Goal: Task Accomplishment & Management: Complete application form

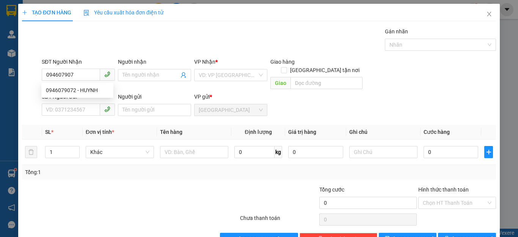
type input "0946079072"
click at [66, 91] on div "0946079072 - HUYNH" at bounding box center [77, 90] width 63 height 8
type input "HUYNH"
type input "450.000"
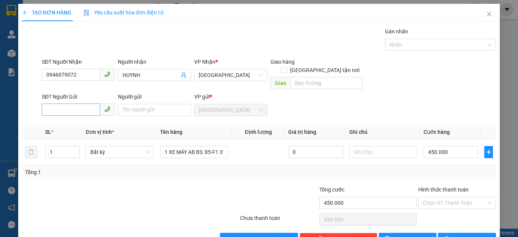
type input "0946079072"
click at [49, 104] on input "SĐT Người Gửi" at bounding box center [71, 110] width 58 height 12
click at [61, 117] on div "0913696298 - HÙNG" at bounding box center [77, 117] width 63 height 8
type input "0913696298"
type input "HÙNG"
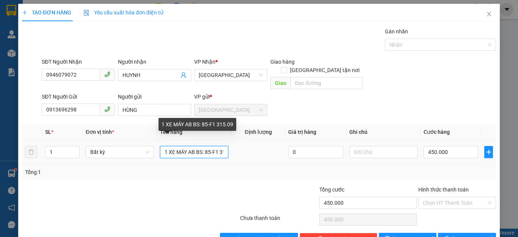
drag, startPoint x: 224, startPoint y: 145, endPoint x: 168, endPoint y: 148, distance: 56.2
click at [168, 148] on input "1 XE MÁY AB BS: 85-F1 315.09" at bounding box center [194, 152] width 68 height 12
drag, startPoint x: 178, startPoint y: 145, endPoint x: 165, endPoint y: 147, distance: 13.4
click at [165, 147] on input "1 5.09" at bounding box center [194, 152] width 68 height 12
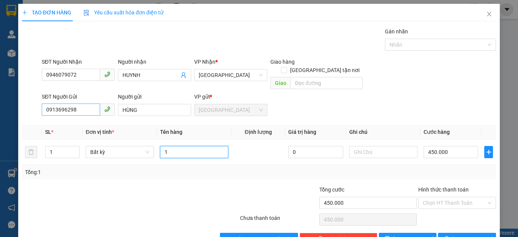
type input "1"
drag, startPoint x: 75, startPoint y: 101, endPoint x: 35, endPoint y: 102, distance: 39.8
click at [35, 102] on div "SĐT Người Gửi 0913696298 0913696298 Người gửi HÙNG VP gửi * Quảng Sơn" at bounding box center [259, 106] width 476 height 27
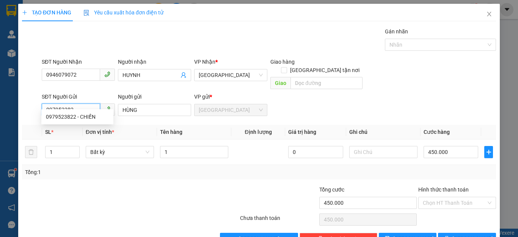
type input "0979523822"
click at [58, 116] on div "0979523822 - CHIẾN" at bounding box center [77, 117] width 63 height 8
type input "CHIẾN"
type input "40.000"
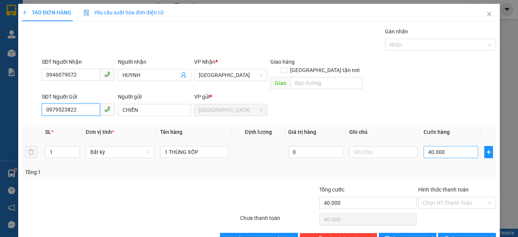
type input "0979523822"
click at [440, 146] on input "40.000" at bounding box center [451, 152] width 55 height 12
type input "0"
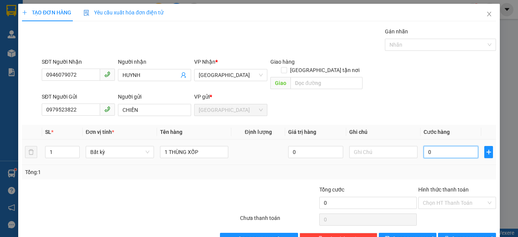
type input "5"
type input "05"
type input "50"
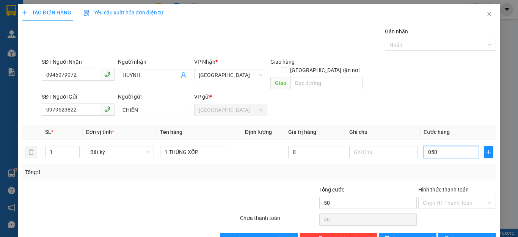
type input "050"
type input "50.000"
click at [453, 168] on div "Tổng: 1" at bounding box center [259, 172] width 468 height 8
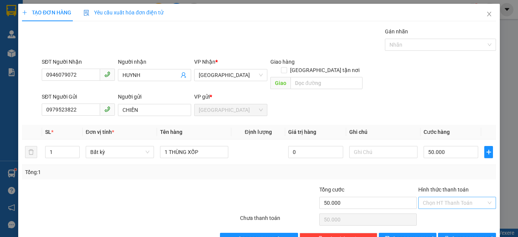
click at [453, 197] on input "Hình thức thanh toán" at bounding box center [454, 202] width 63 height 11
click at [441, 208] on div "Tại văn phòng" at bounding box center [452, 210] width 68 height 8
type input "0"
click at [454, 233] on button "Lưu và In" at bounding box center [467, 239] width 58 height 12
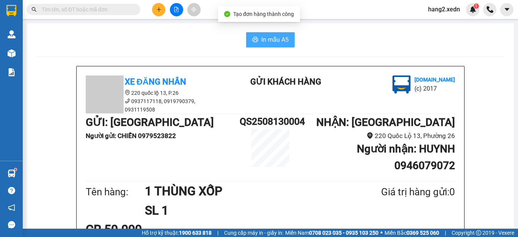
click at [262, 41] on span "In mẫu A5" at bounding box center [274, 39] width 27 height 9
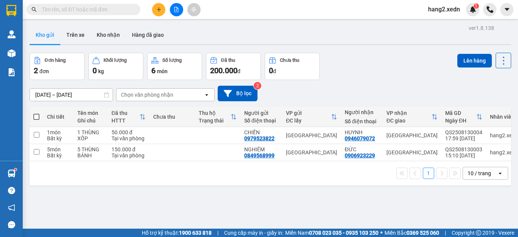
click at [40, 9] on span at bounding box center [84, 9] width 114 height 11
click at [49, 10] on input "text" at bounding box center [87, 9] width 90 height 8
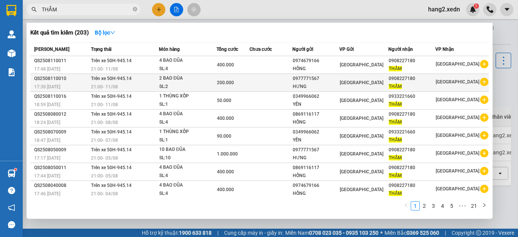
type input "THẮM"
click at [315, 83] on div "HƯNG" at bounding box center [316, 87] width 46 height 8
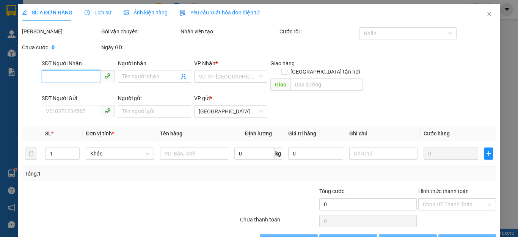
type input "0908227180"
type input "THẮM"
type input "0977771567"
type input "HƯNG"
type input "200.000"
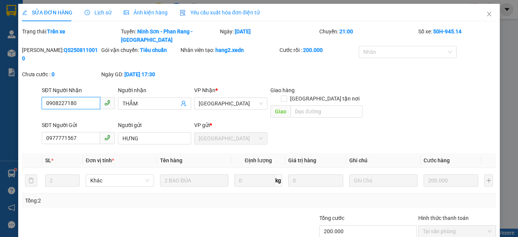
scroll to position [26, 0]
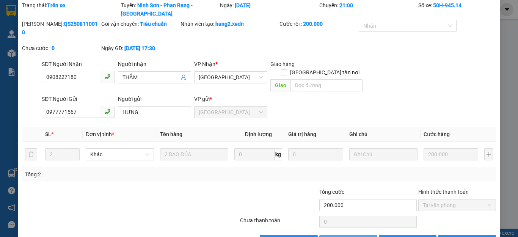
click at [342, 237] on span "Thêm ĐH mới" at bounding box center [352, 241] width 32 height 8
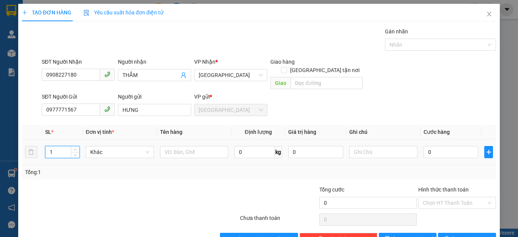
click at [53, 146] on input "1" at bounding box center [63, 151] width 34 height 11
type input "12"
click at [163, 146] on input "text" at bounding box center [194, 152] width 68 height 12
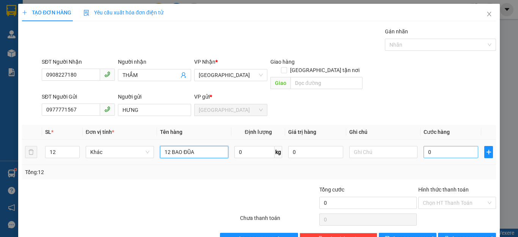
type input "12 BAO ĐŨA"
click at [446, 147] on input "0" at bounding box center [451, 152] width 55 height 12
type input "1"
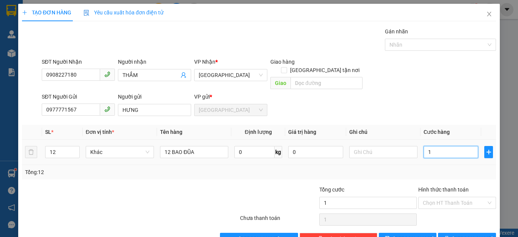
type input "12"
type input "120"
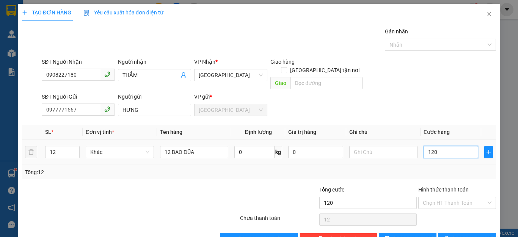
type input "120"
type input "1.200"
type input "12.000"
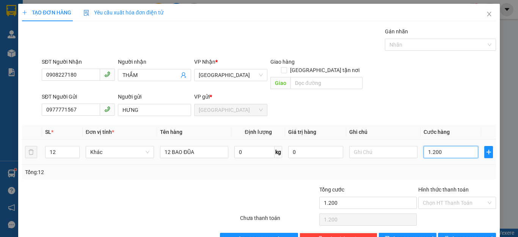
type input "12.000"
type input "120.000"
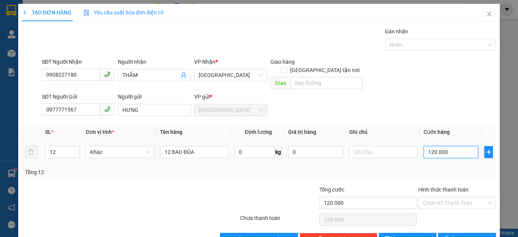
type input "1.200.000"
click at [449, 168] on div "Tổng: 12" at bounding box center [259, 172] width 468 height 8
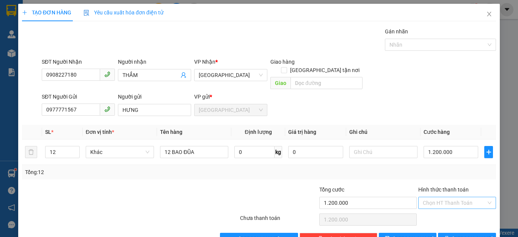
click at [453, 197] on input "Hình thức thanh toán" at bounding box center [454, 202] width 63 height 11
click at [439, 210] on div "Tại văn phòng" at bounding box center [452, 210] width 68 height 8
type input "0"
click at [415, 233] on button "Lưu" at bounding box center [408, 239] width 58 height 12
type input "1"
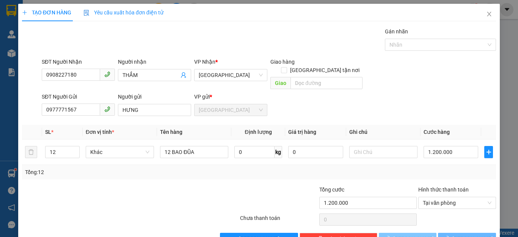
type input "0"
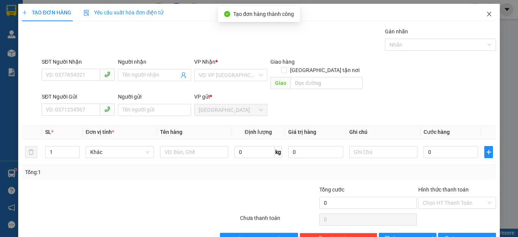
click at [487, 15] on icon "close" at bounding box center [489, 14] width 4 height 5
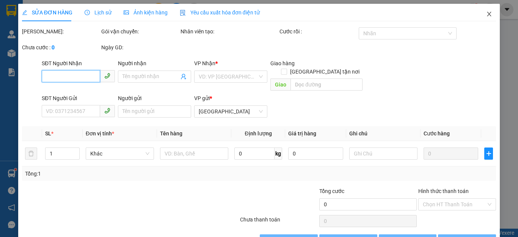
type input "0908227180"
type input "THẮM"
type input "0977771567"
type input "HƯNG"
type input "200.000"
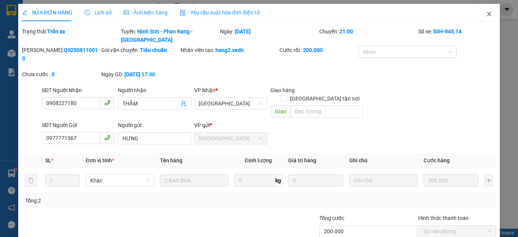
click at [486, 12] on icon "close" at bounding box center [489, 14] width 6 height 6
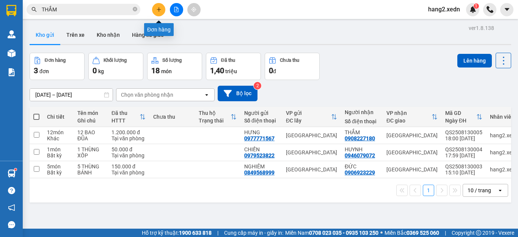
click at [157, 11] on icon "plus" at bounding box center [158, 9] width 5 height 5
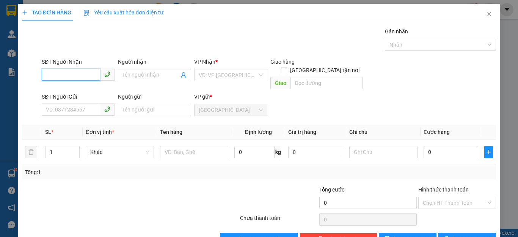
click at [46, 73] on input "SĐT Người Nhận" at bounding box center [71, 75] width 58 height 12
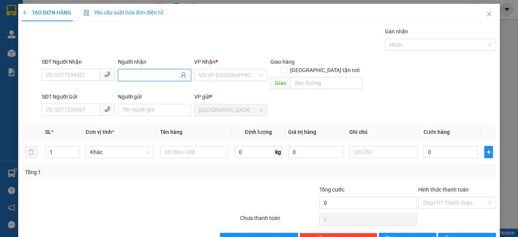
click at [126, 77] on input "Người nhận" at bounding box center [151, 75] width 57 height 8
type input "DẦU GIÂY"
click at [248, 72] on input "search" at bounding box center [228, 74] width 59 height 11
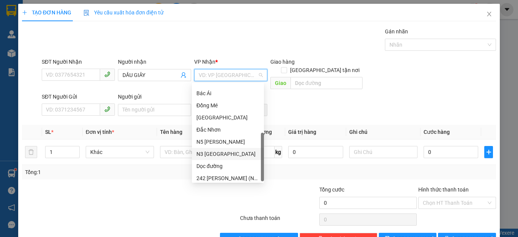
scroll to position [109, 0]
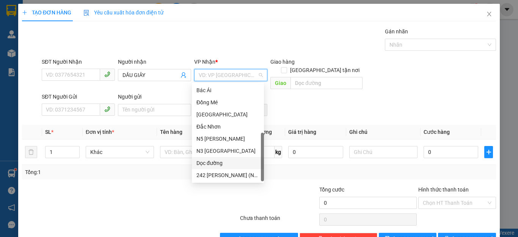
click at [216, 163] on div "Dọc đường" at bounding box center [228, 163] width 63 height 8
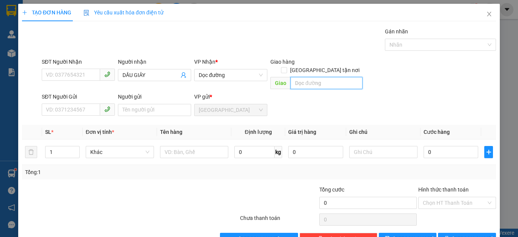
click at [295, 77] on input "text" at bounding box center [327, 83] width 72 height 12
type input "DẦU GIÂY"
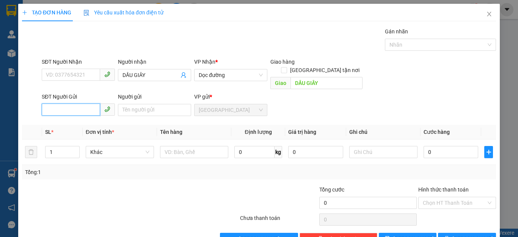
click at [46, 104] on input "SĐT Người Gửi" at bounding box center [71, 110] width 58 height 12
click at [119, 104] on input "Người gửi" at bounding box center [154, 110] width 73 height 12
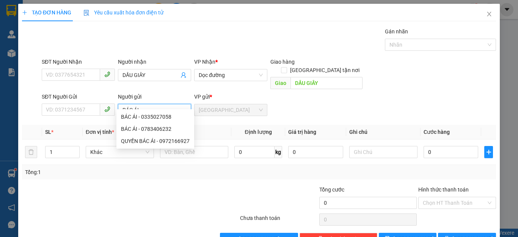
type input "BÁC ÁI"
click at [160, 186] on div at bounding box center [199, 199] width 79 height 27
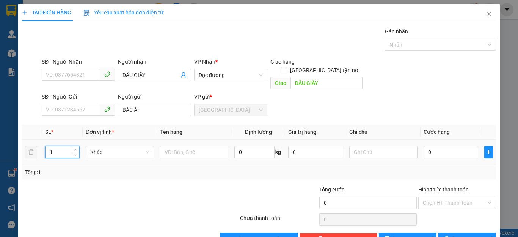
click at [53, 146] on input "1" at bounding box center [63, 151] width 34 height 11
type input "3"
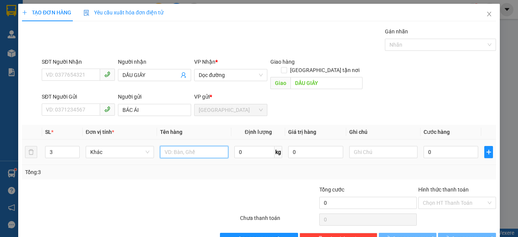
click at [164, 147] on input "text" at bounding box center [194, 152] width 68 height 12
type input "3 BAO CÁ"
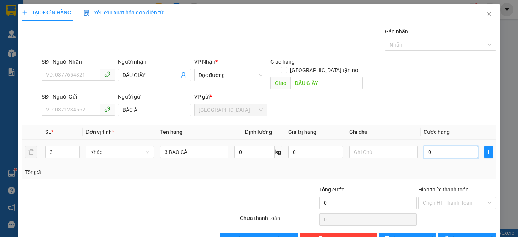
click at [441, 146] on input "0" at bounding box center [451, 152] width 55 height 12
type input "2"
type input "24"
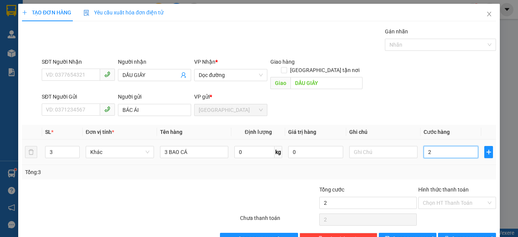
type input "24"
type input "240"
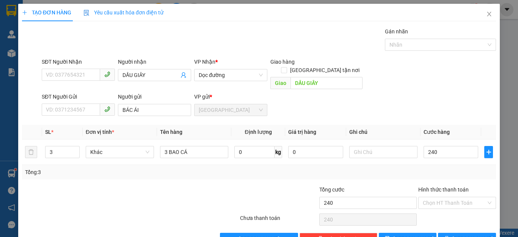
type input "240.000"
click at [453, 168] on div "Tổng: 3" at bounding box center [259, 172] width 468 height 8
click at [453, 197] on input "Hình thức thanh toán" at bounding box center [454, 202] width 63 height 11
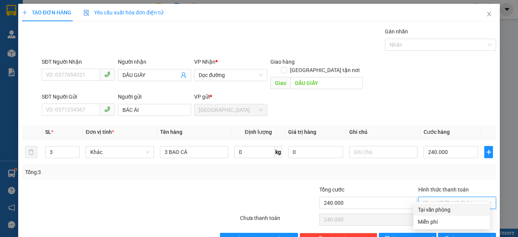
click at [440, 209] on div "Tại văn phòng" at bounding box center [452, 210] width 68 height 8
type input "0"
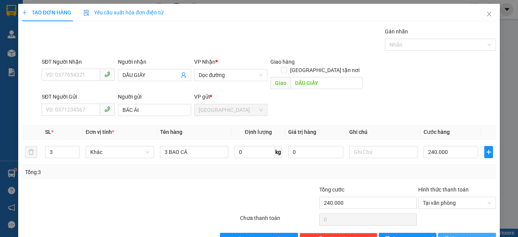
click at [450, 236] on icon "printer" at bounding box center [447, 238] width 5 height 5
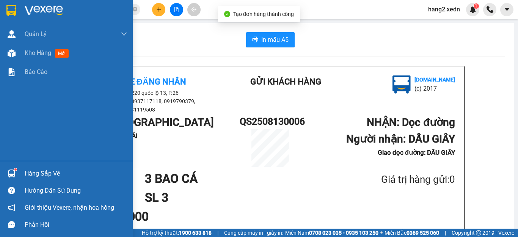
click at [12, 12] on img at bounding box center [11, 10] width 10 height 11
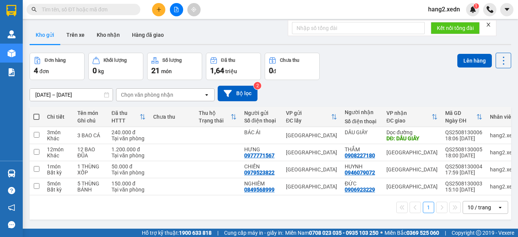
click at [489, 24] on icon "close" at bounding box center [488, 24] width 5 height 5
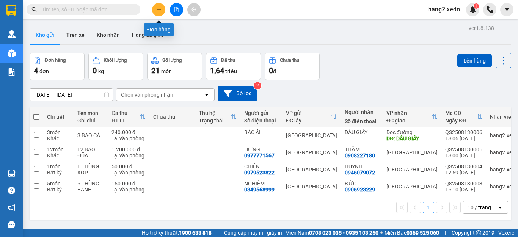
click at [159, 12] on button at bounding box center [158, 9] width 13 height 13
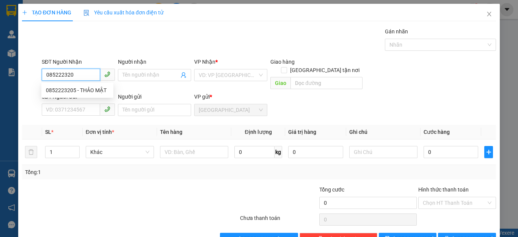
type input "0852223205"
click at [57, 88] on div "0852223205 - THẢO MẬT" at bounding box center [77, 90] width 63 height 8
type input "THẢO MẬT"
type input "40.000"
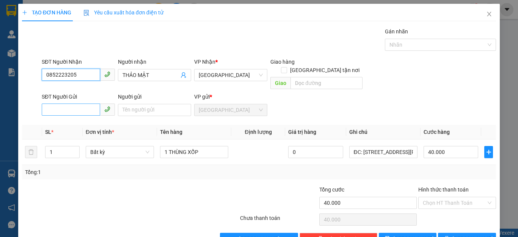
type input "0852223205"
click at [49, 104] on input "SĐT Người Gửi" at bounding box center [71, 110] width 58 height 12
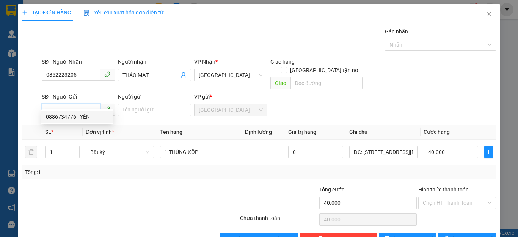
click at [56, 115] on div "0886734776 - YẾN" at bounding box center [77, 117] width 63 height 8
type input "0886734776"
type input "YẾN"
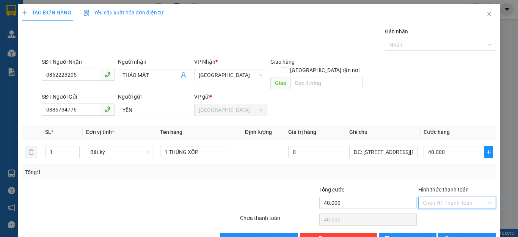
click at [454, 197] on input "Hình thức thanh toán" at bounding box center [454, 202] width 63 height 11
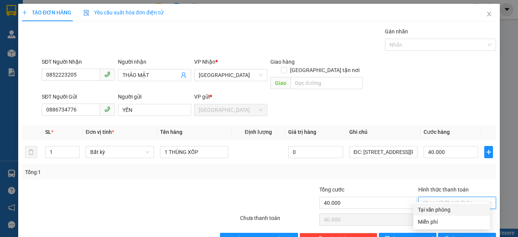
click at [448, 209] on div "Tại văn phòng" at bounding box center [452, 210] width 68 height 8
type input "0"
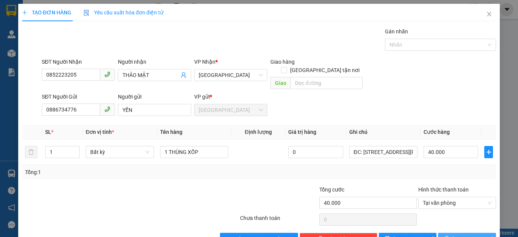
click at [454, 233] on button "[PERSON_NAME] và In" at bounding box center [467, 239] width 58 height 12
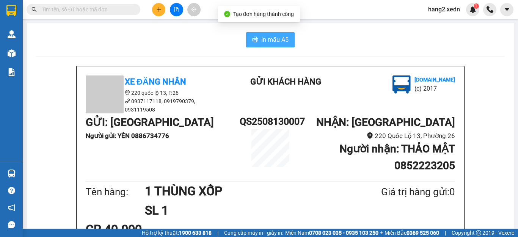
click at [267, 37] on span "In mẫu A5" at bounding box center [274, 39] width 27 height 9
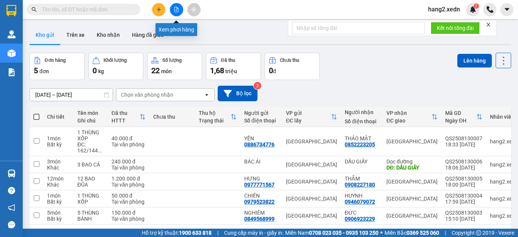
click at [175, 9] on icon "file-add" at bounding box center [177, 9] width 4 height 5
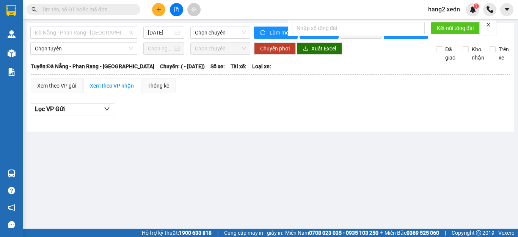
drag, startPoint x: 115, startPoint y: 33, endPoint x: 110, endPoint y: 43, distance: 11.7
click at [114, 33] on span "Đà Nẵng - Phan Rang - Sài Gòn" at bounding box center [84, 32] width 98 height 11
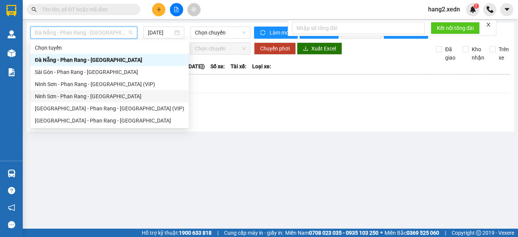
click at [79, 97] on div "Ninh Sơn - Phan Rang - Sài Gòn" at bounding box center [109, 96] width 149 height 8
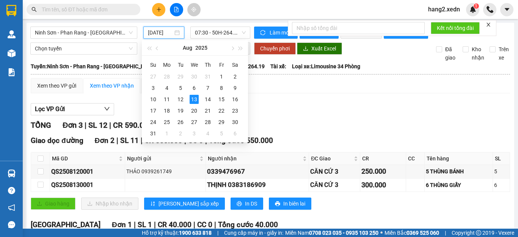
click at [156, 35] on input "13/08/2025" at bounding box center [160, 32] width 25 height 8
click at [234, 86] on div "9" at bounding box center [235, 87] width 9 height 9
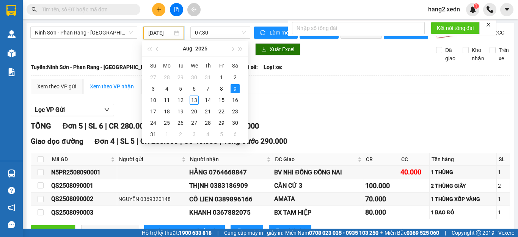
click at [150, 31] on input "09/08/2025" at bounding box center [160, 33] width 24 height 8
click at [152, 99] on div "10" at bounding box center [153, 100] width 9 height 9
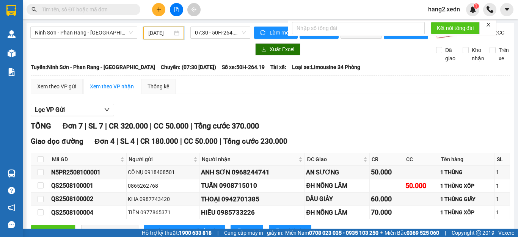
click at [156, 34] on input "10/08/2025" at bounding box center [160, 33] width 24 height 8
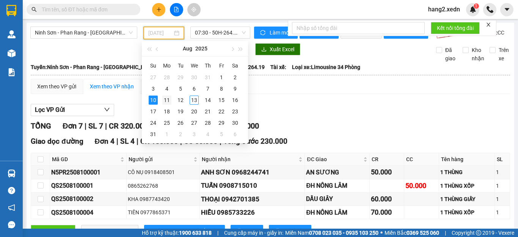
click at [165, 100] on div "11" at bounding box center [166, 100] width 9 height 9
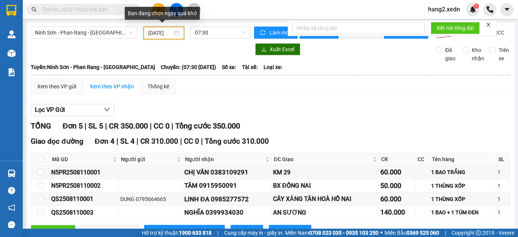
click at [156, 31] on input "11/08/2025" at bounding box center [160, 33] width 24 height 8
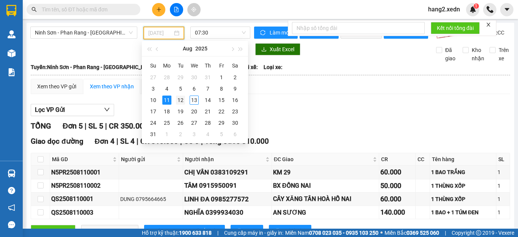
click at [179, 101] on div "12" at bounding box center [180, 100] width 9 height 9
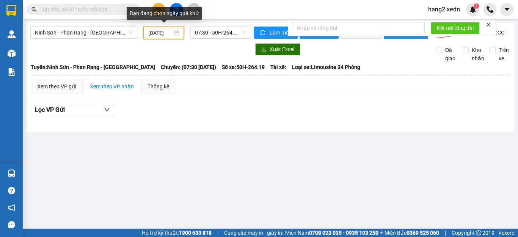
click at [158, 34] on input "12/08/2025" at bounding box center [160, 33] width 24 height 8
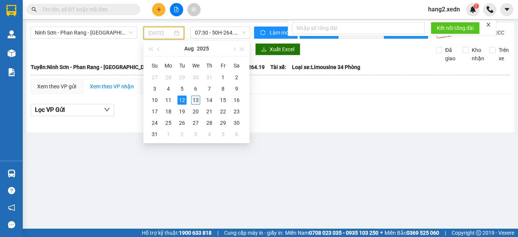
click at [195, 100] on div "13" at bounding box center [195, 100] width 9 height 9
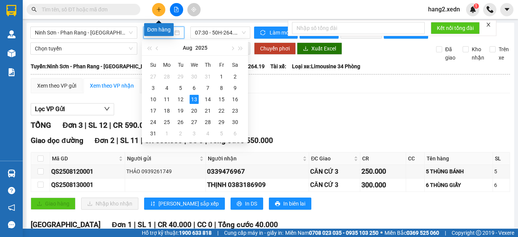
type input "[DATE]"
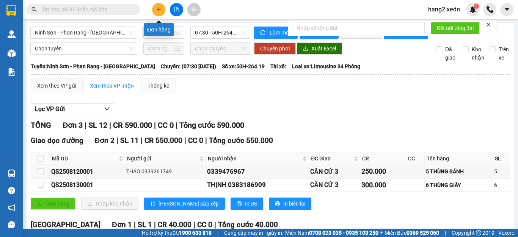
click at [157, 9] on icon "plus" at bounding box center [158, 9] width 5 height 5
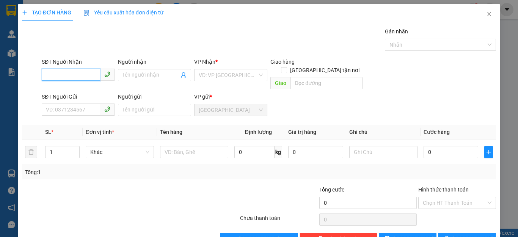
click at [47, 74] on input "SĐT Người Nhận" at bounding box center [71, 75] width 58 height 12
type input "0785445297"
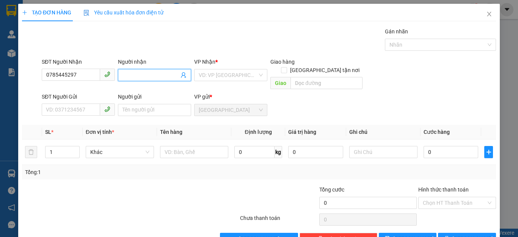
click at [123, 77] on input "Người nhận" at bounding box center [151, 75] width 57 height 8
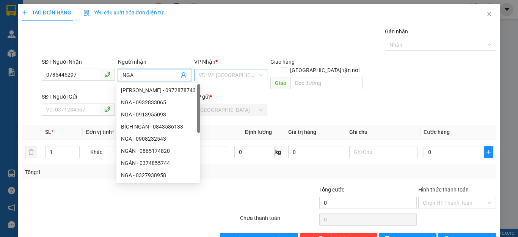
type input "NGA"
click at [247, 72] on input "search" at bounding box center [228, 74] width 59 height 11
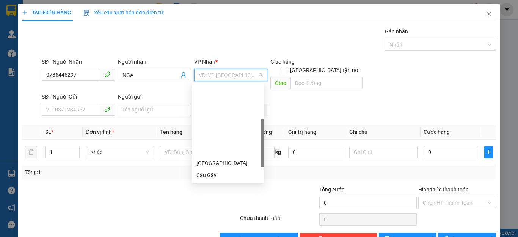
scroll to position [106, 0]
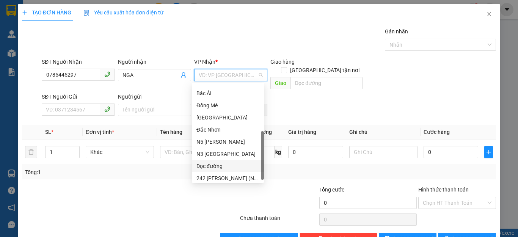
click at [219, 168] on div "Dọc đường" at bounding box center [228, 166] width 63 height 8
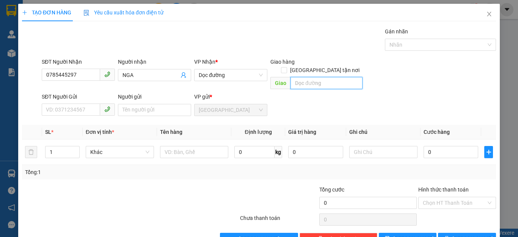
click at [298, 77] on input "text" at bounding box center [327, 83] width 72 height 12
type input "AN SƯƠNG"
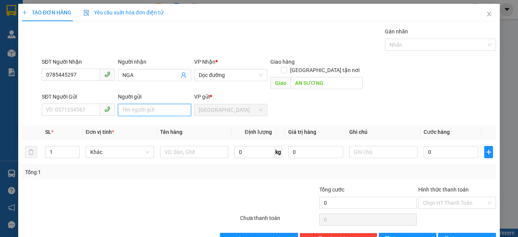
click at [126, 104] on input "Người gửi" at bounding box center [154, 110] width 73 height 12
type input "SÔNG PHA"
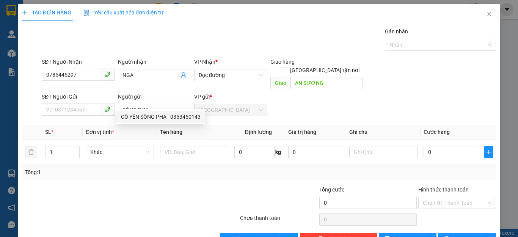
click at [141, 187] on div at bounding box center [90, 199] width 139 height 27
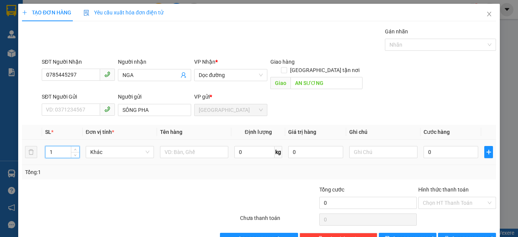
click at [52, 146] on input "1" at bounding box center [63, 151] width 34 height 11
type input "3"
click at [165, 146] on input "text" at bounding box center [194, 152] width 68 height 12
click at [165, 146] on input "3 BAO" at bounding box center [194, 152] width 68 height 12
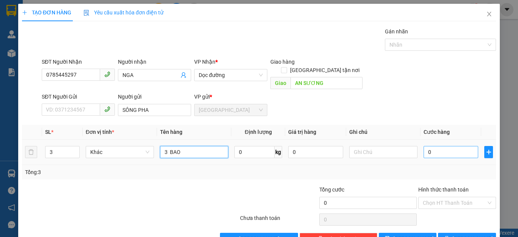
type input "3 BAO"
click at [434, 146] on input "0" at bounding box center [451, 152] width 55 height 12
type input "1"
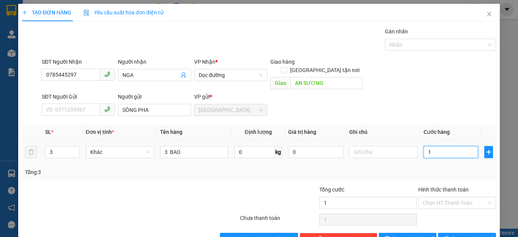
type input "15"
type input "150"
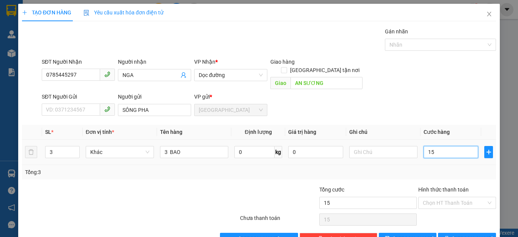
type input "150"
type input "150.000"
click at [452, 168] on div "Tổng: 3" at bounding box center [259, 172] width 468 height 8
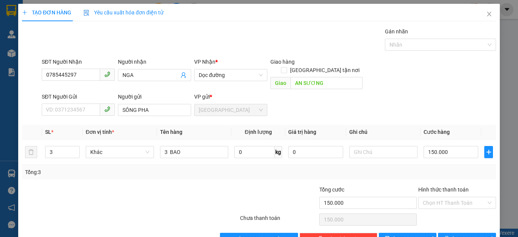
scroll to position [14, 0]
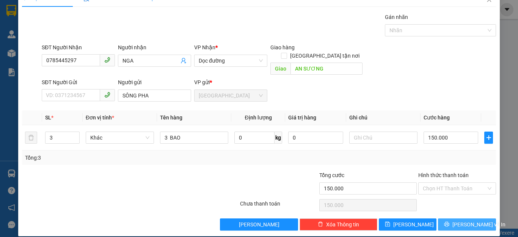
click at [456, 220] on span "Lưu và In" at bounding box center [479, 224] width 53 height 8
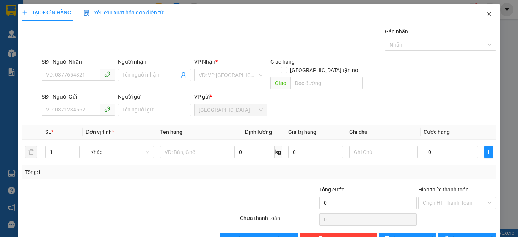
click at [486, 16] on icon "close" at bounding box center [489, 14] width 6 height 6
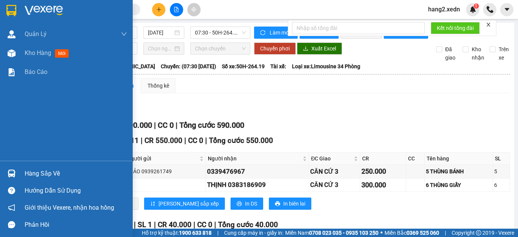
click at [7, 9] on img at bounding box center [11, 10] width 10 height 11
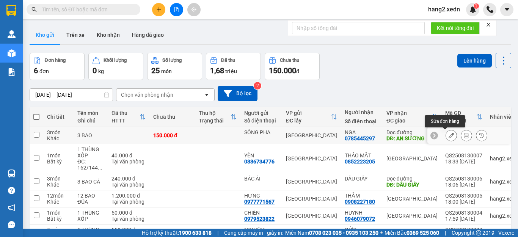
click at [449, 135] on icon at bounding box center [451, 135] width 5 height 5
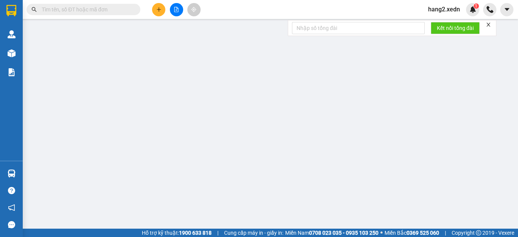
type input "0785445297"
type input "NGA"
type input "AN SƯƠNG"
type input "SÔNG PHA"
type input "150.000"
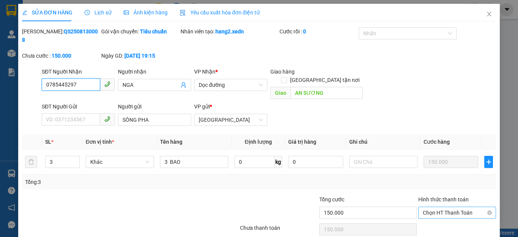
click at [458, 207] on span "Chọn HT Thanh Toán" at bounding box center [457, 212] width 69 height 11
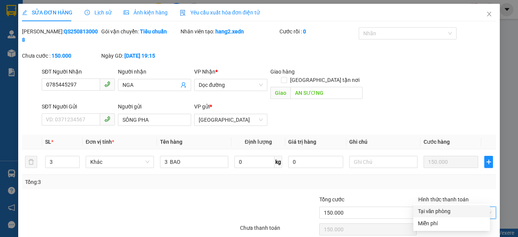
click at [446, 212] on div "Tại văn phòng" at bounding box center [452, 211] width 68 height 8
type input "0"
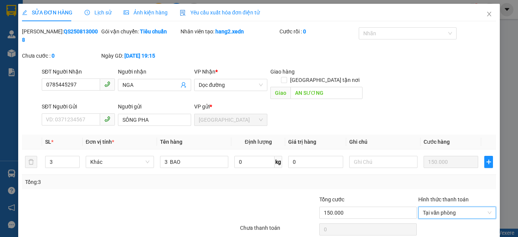
scroll to position [16, 0]
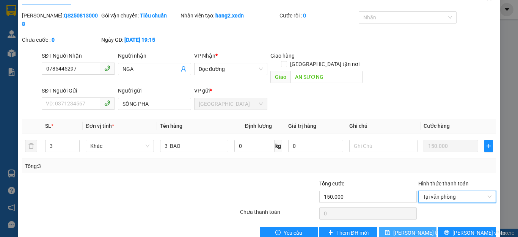
click at [414, 229] on span "Lưu thay đổi" at bounding box center [423, 233] width 61 height 8
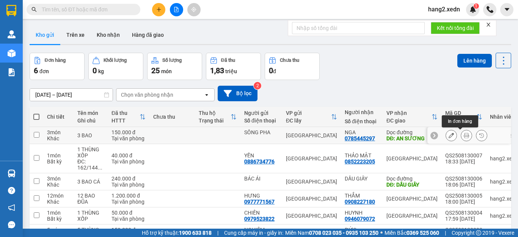
click at [464, 136] on icon at bounding box center [466, 135] width 5 height 5
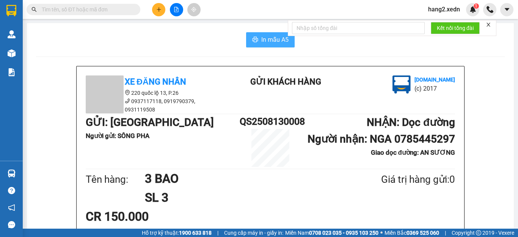
click at [265, 42] on span "In mẫu A5" at bounding box center [274, 39] width 27 height 9
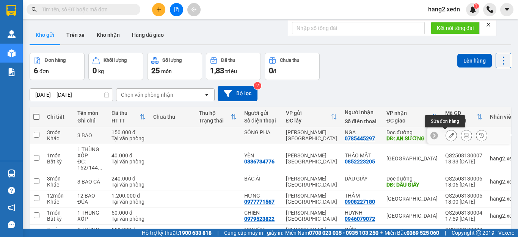
click at [449, 136] on icon at bounding box center [451, 135] width 5 height 5
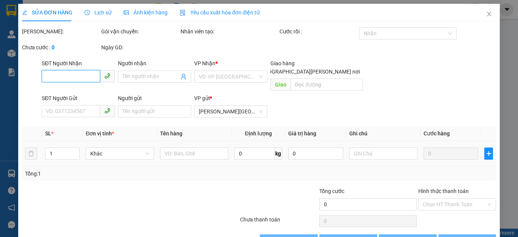
type input "0785445297"
type input "NGA"
type input "AN SƯƠNG"
type input "SÔNG PHA"
type input "150.000"
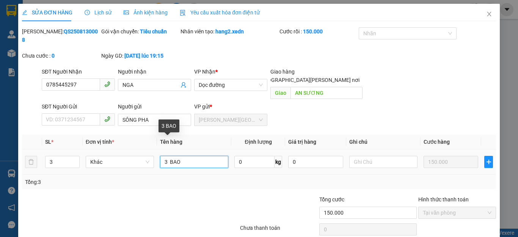
click at [179, 156] on input "3 BAO" at bounding box center [194, 162] width 68 height 12
type input "3 TÚM CHÔM CHÔM"
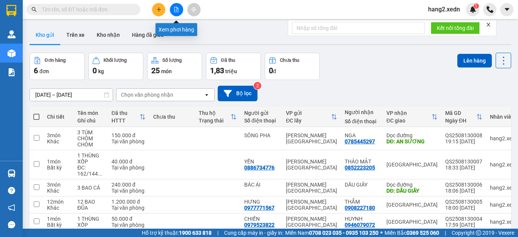
click at [177, 11] on icon "file-add" at bounding box center [176, 9] width 5 height 5
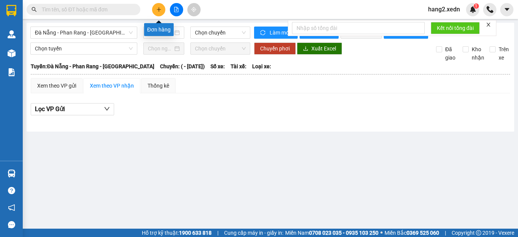
click at [159, 11] on icon "plus" at bounding box center [158, 9] width 5 height 5
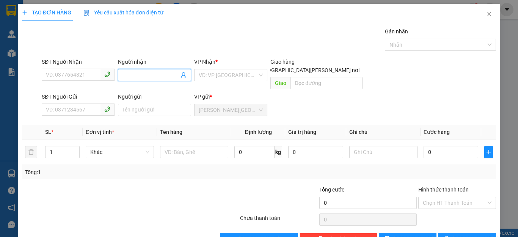
click at [123, 75] on input "Người nhận" at bounding box center [151, 75] width 57 height 8
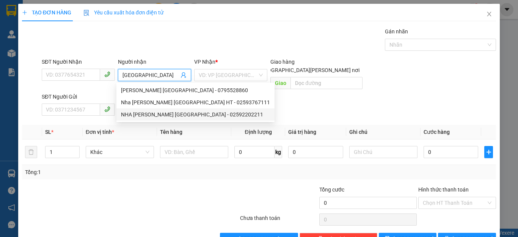
type input "[GEOGRAPHIC_DATA]"
click at [142, 171] on div "Tổng: 1" at bounding box center [259, 172] width 474 height 14
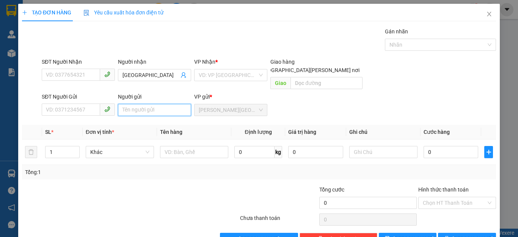
click at [121, 104] on input "Người gửi" at bounding box center [154, 110] width 73 height 12
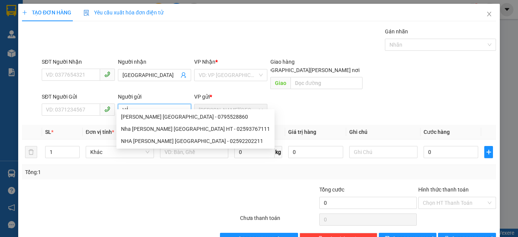
type input "VẢI"
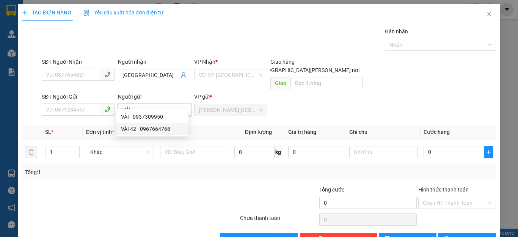
click at [145, 131] on div "VẢI 42 - 0967664768" at bounding box center [152, 129] width 63 height 8
type input "0967664768"
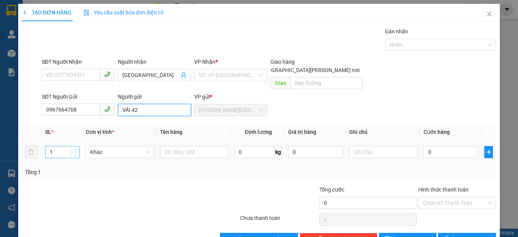
type input "VẢI 42"
click at [52, 146] on input "1" at bounding box center [63, 151] width 34 height 11
type input "2"
click at [165, 146] on input "text" at bounding box center [194, 152] width 68 height 12
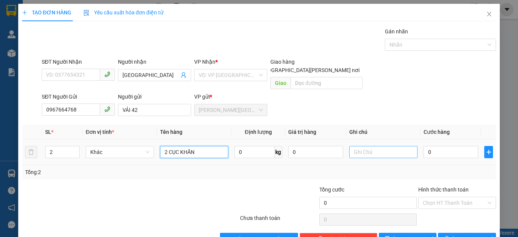
type input "2 CỤC KHĂN"
click at [349, 146] on input "text" at bounding box center [383, 152] width 68 height 12
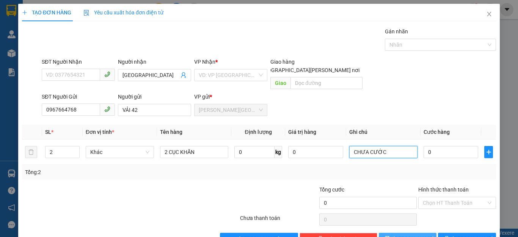
type input "CHƯA CƯỚC"
click at [413, 233] on button "Lưu" at bounding box center [408, 239] width 58 height 12
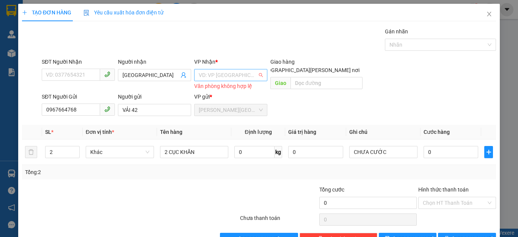
click at [248, 74] on input "search" at bounding box center [228, 74] width 59 height 11
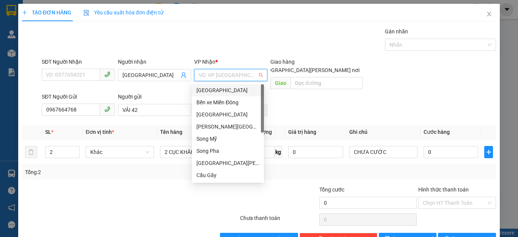
click at [212, 90] on div "[GEOGRAPHIC_DATA]" at bounding box center [228, 90] width 63 height 8
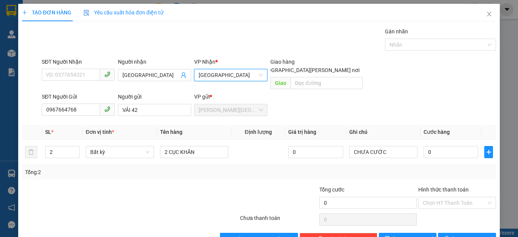
scroll to position [14, 0]
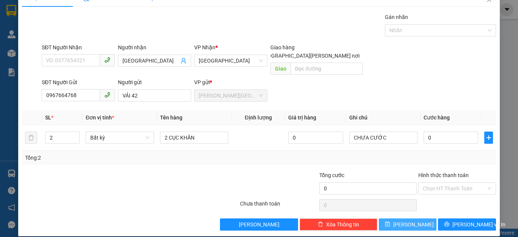
click at [412, 219] on button "Lưu" at bounding box center [408, 225] width 58 height 12
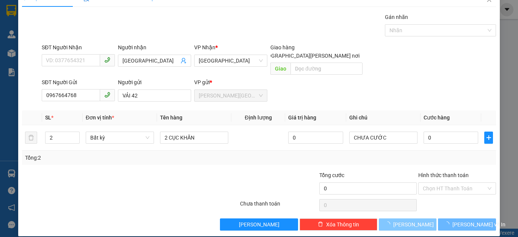
type input "1"
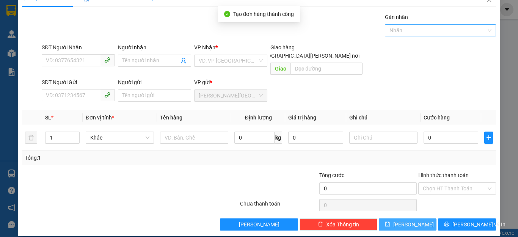
scroll to position [0, 0]
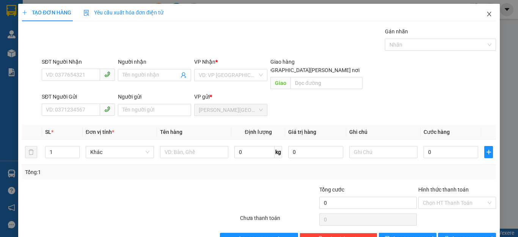
click at [486, 16] on icon "close" at bounding box center [489, 14] width 6 height 6
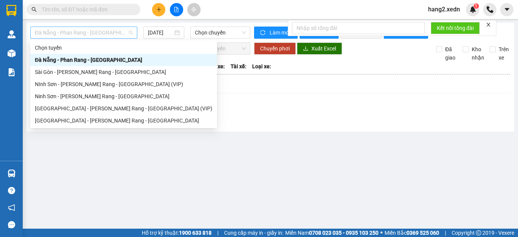
click at [104, 32] on span "Đà Nẵng - Phan Rang - [GEOGRAPHIC_DATA]" at bounding box center [84, 32] width 98 height 11
click at [88, 96] on div "Ninh Sơn - Phan Rang - [GEOGRAPHIC_DATA]" at bounding box center [124, 96] width 178 height 8
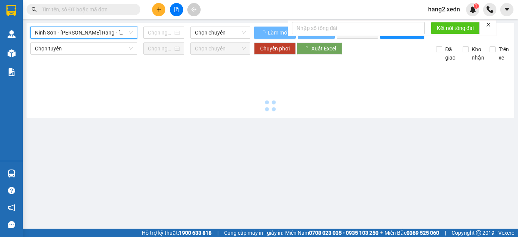
type input "[DATE]"
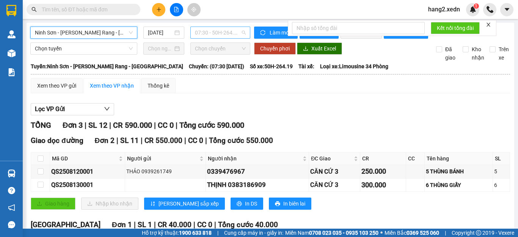
click at [214, 35] on span "07:30 - 50H-264.19" at bounding box center [220, 32] width 51 height 11
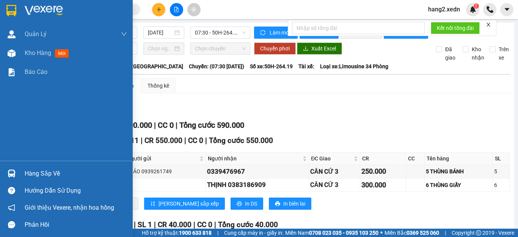
click at [9, 13] on img at bounding box center [11, 10] width 10 height 11
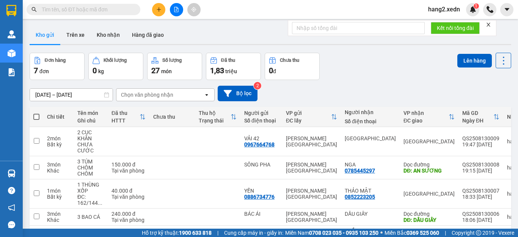
click at [34, 116] on span at bounding box center [36, 117] width 6 height 6
click at [36, 113] on input "checkbox" at bounding box center [36, 113] width 0 height 0
checkbox input "true"
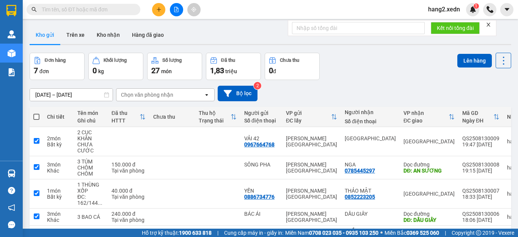
checkbox input "true"
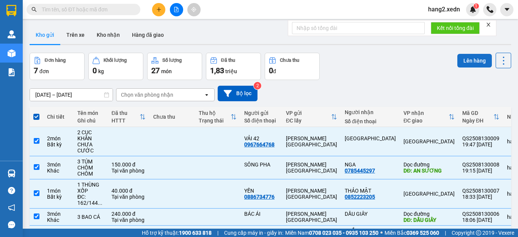
click at [457, 63] on button "Lên hàng" at bounding box center [474, 61] width 35 height 14
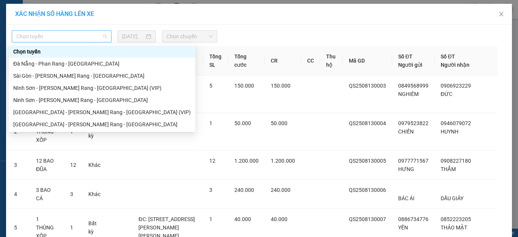
click at [86, 36] on span "Chọn tuyến" at bounding box center [61, 36] width 91 height 11
click at [64, 100] on div "Ninh Sơn - Phan Rang - [GEOGRAPHIC_DATA]" at bounding box center [102, 100] width 178 height 8
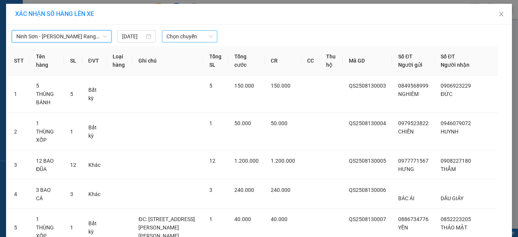
click at [181, 35] on span "Chọn chuyến" at bounding box center [190, 36] width 47 height 11
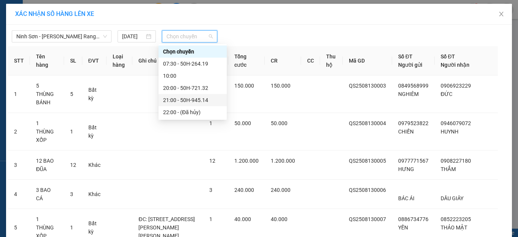
click at [200, 100] on div "21:00 - 50H-945.14" at bounding box center [192, 100] width 59 height 8
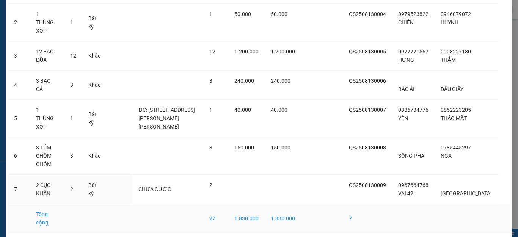
scroll to position [128, 0]
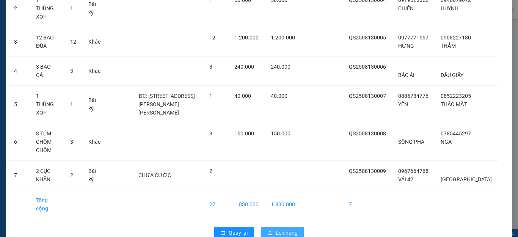
click at [276, 229] on span "Lên hàng" at bounding box center [287, 233] width 22 height 8
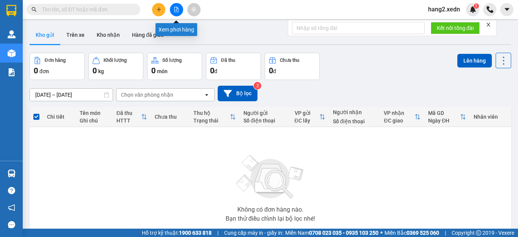
click at [176, 11] on icon "file-add" at bounding box center [176, 9] width 5 height 5
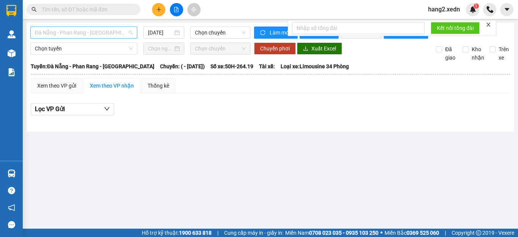
click at [102, 31] on span "Đà Nẵng - Phan Rang - [GEOGRAPHIC_DATA]" at bounding box center [84, 32] width 98 height 11
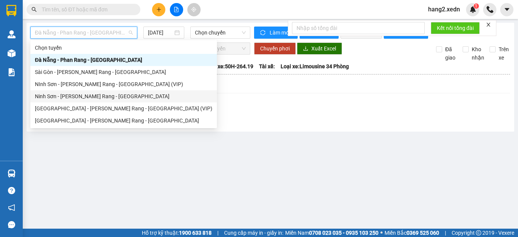
click at [80, 94] on div "Ninh Sơn - Phan Rang - [GEOGRAPHIC_DATA]" at bounding box center [124, 96] width 178 height 8
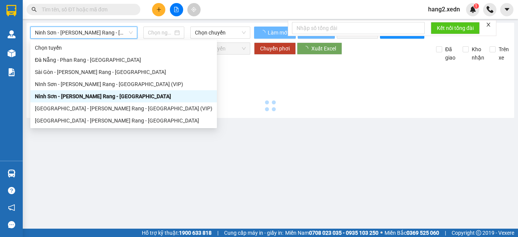
type input "[DATE]"
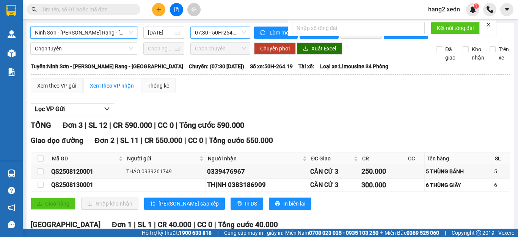
click at [208, 33] on span "07:30 - 50H-264.19" at bounding box center [220, 32] width 51 height 11
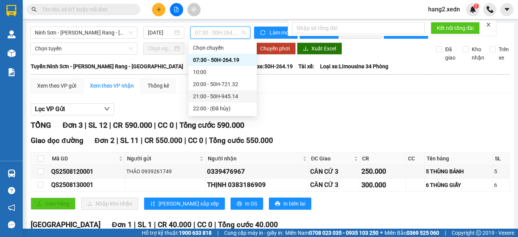
click at [231, 94] on div "21:00 - 50H-945.14" at bounding box center [222, 96] width 59 height 8
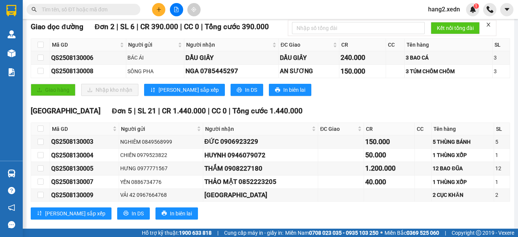
scroll to position [132, 0]
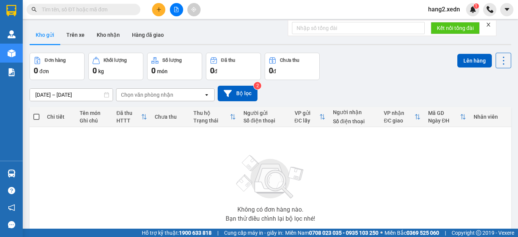
click at [488, 24] on icon "close" at bounding box center [488, 24] width 5 height 5
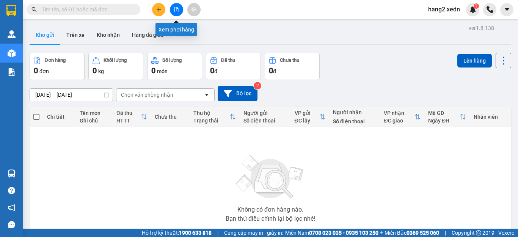
click at [175, 10] on icon "file-add" at bounding box center [176, 9] width 5 height 5
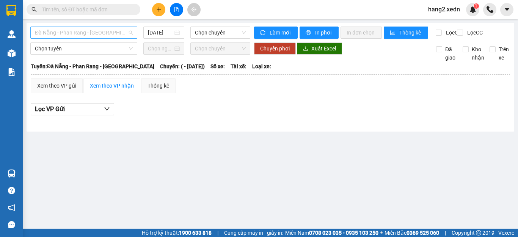
click at [106, 33] on span "Đà Nẵng - Phan Rang - [GEOGRAPHIC_DATA]" at bounding box center [84, 32] width 98 height 11
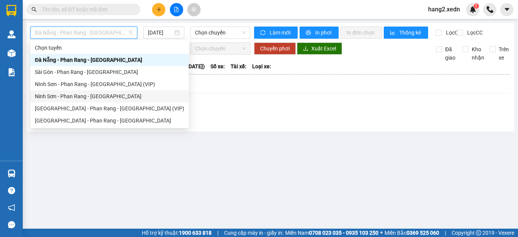
click at [88, 96] on div "Ninh Sơn - Phan Rang - [GEOGRAPHIC_DATA]" at bounding box center [109, 96] width 149 height 8
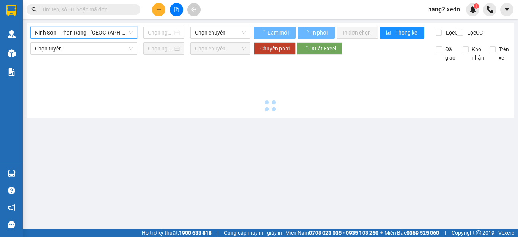
type input "[DATE]"
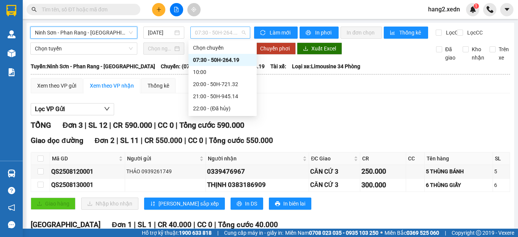
click at [222, 31] on span "07:30 - 50H-264.19" at bounding box center [220, 32] width 51 height 11
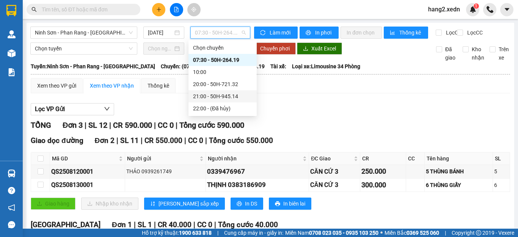
click at [231, 95] on div "21:00 - 50H-945.14" at bounding box center [222, 96] width 59 height 8
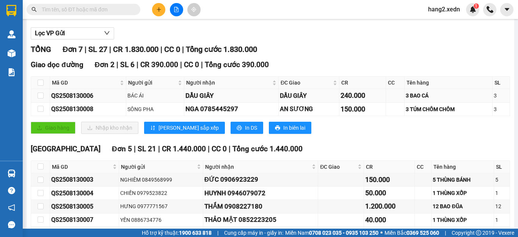
scroll to position [38, 0]
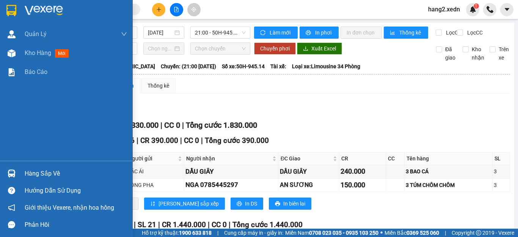
click at [11, 8] on img at bounding box center [11, 10] width 10 height 11
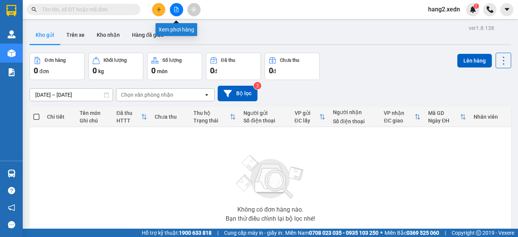
click at [176, 10] on icon "file-add" at bounding box center [177, 9] width 4 height 5
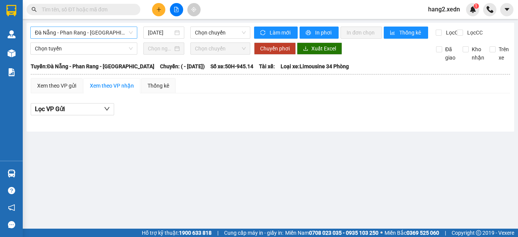
click at [120, 33] on span "Đà Nẵng - Phan Rang - [GEOGRAPHIC_DATA]" at bounding box center [84, 32] width 98 height 11
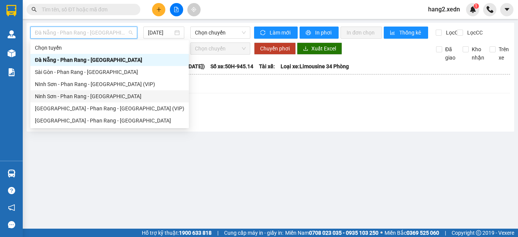
click at [91, 95] on div "Ninh Sơn - Phan Rang - [GEOGRAPHIC_DATA]" at bounding box center [109, 96] width 149 height 8
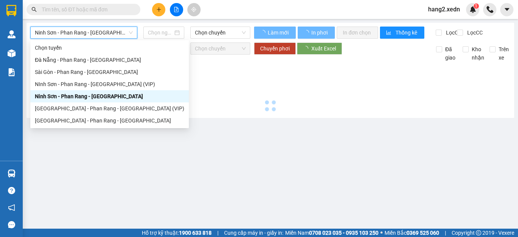
type input "[DATE]"
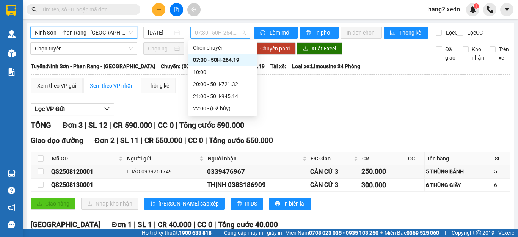
click at [214, 33] on span "07:30 - 50H-264.19" at bounding box center [220, 32] width 51 height 11
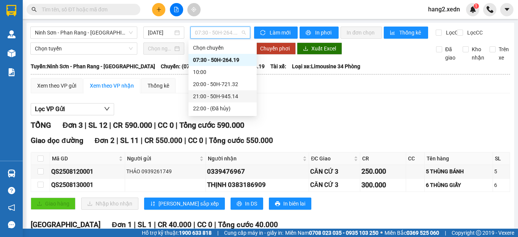
click at [226, 94] on div "21:00 - 50H-945.14" at bounding box center [222, 96] width 59 height 8
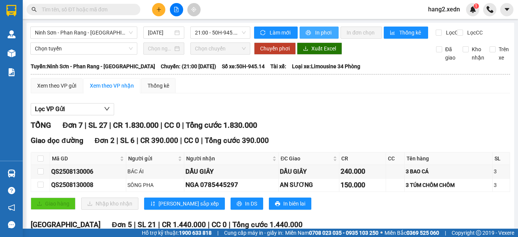
click at [317, 34] on span "In phơi" at bounding box center [323, 32] width 17 height 8
